Goal: Information Seeking & Learning: Learn about a topic

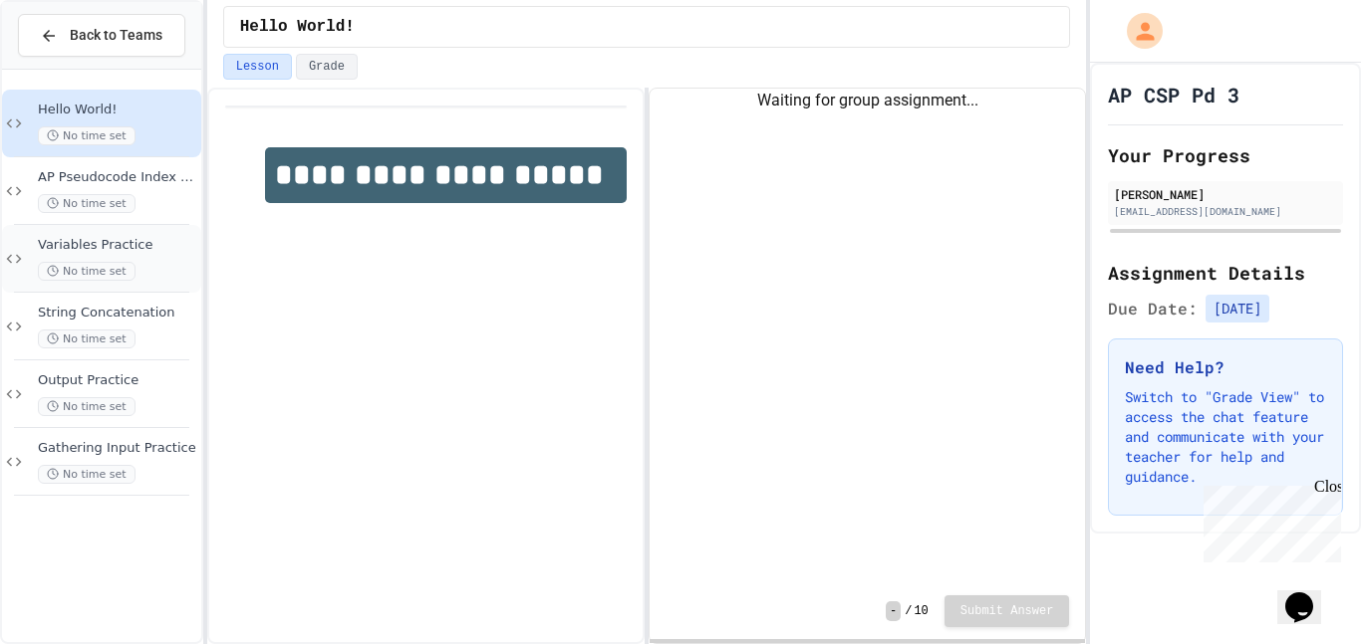
click at [134, 241] on span "Variables Practice" at bounding box center [117, 245] width 159 height 17
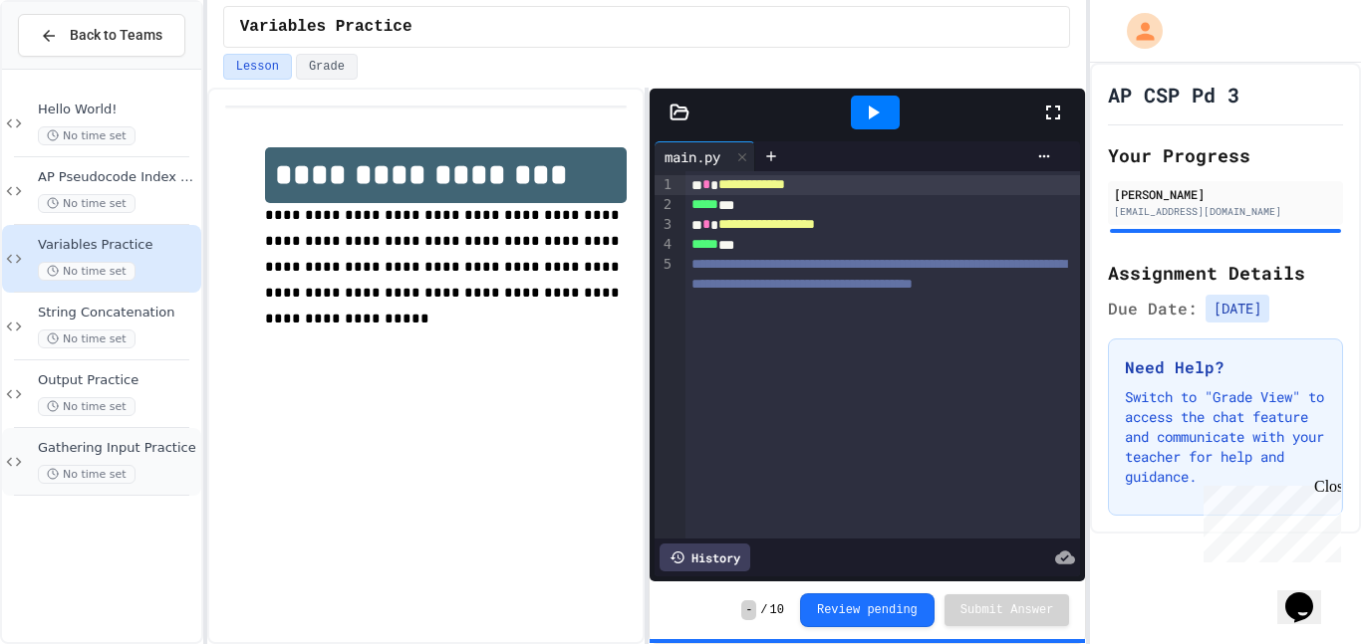
click at [103, 452] on span "Gathering Input Practice" at bounding box center [117, 448] width 159 height 17
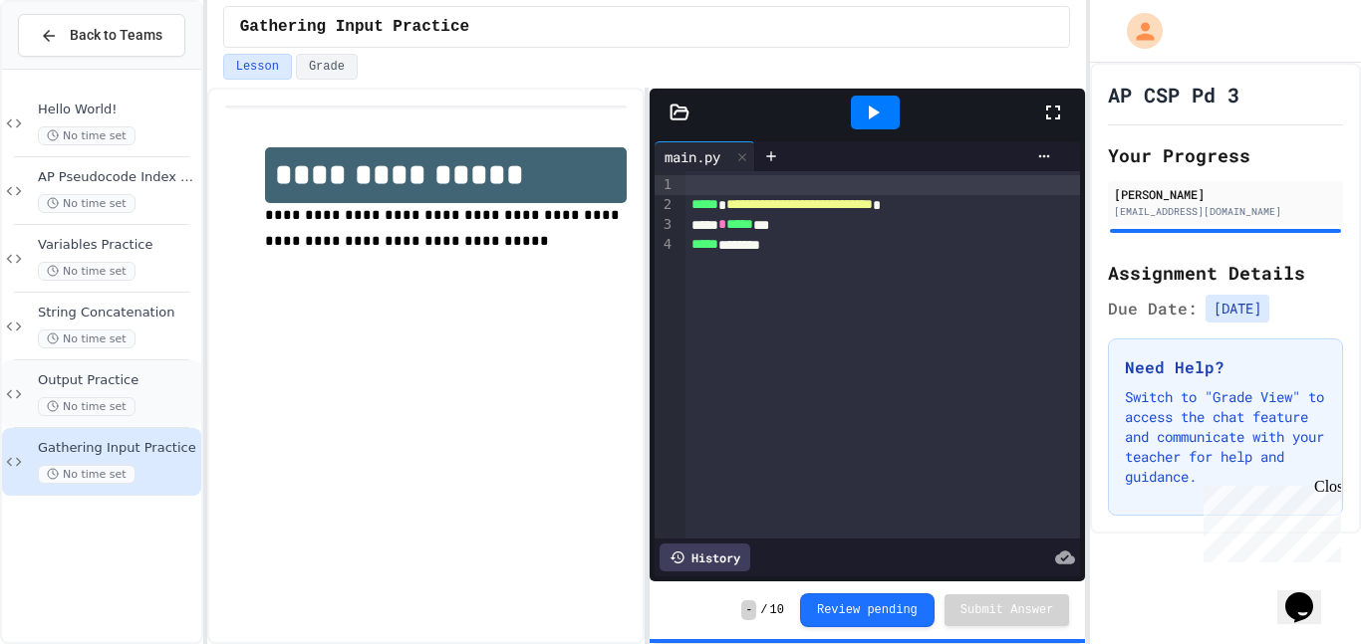
click at [114, 409] on span "No time set" at bounding box center [87, 406] width 98 height 19
